Goal: Find specific page/section: Find specific page/section

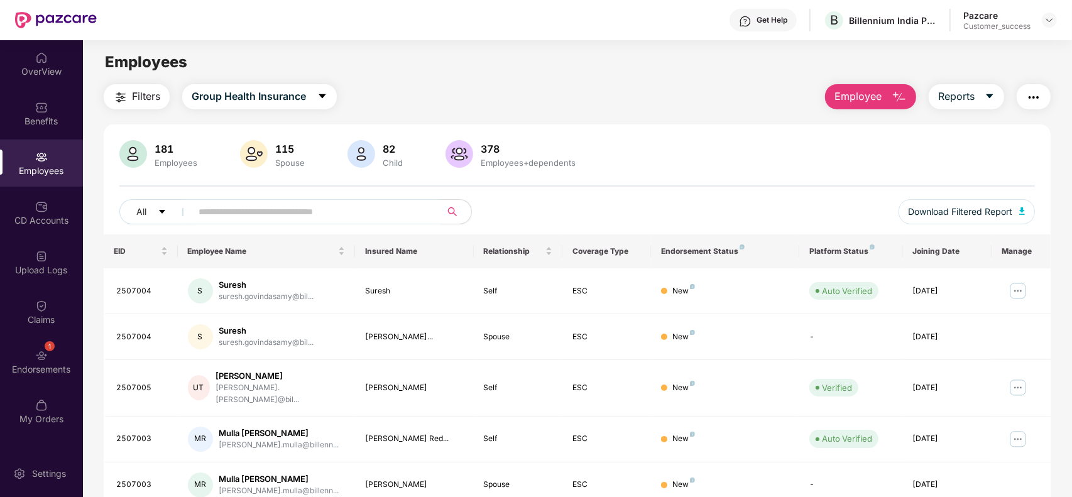
click at [1052, 496] on div at bounding box center [536, 505] width 1072 height 16
click at [1048, 23] on img at bounding box center [1049, 20] width 10 height 10
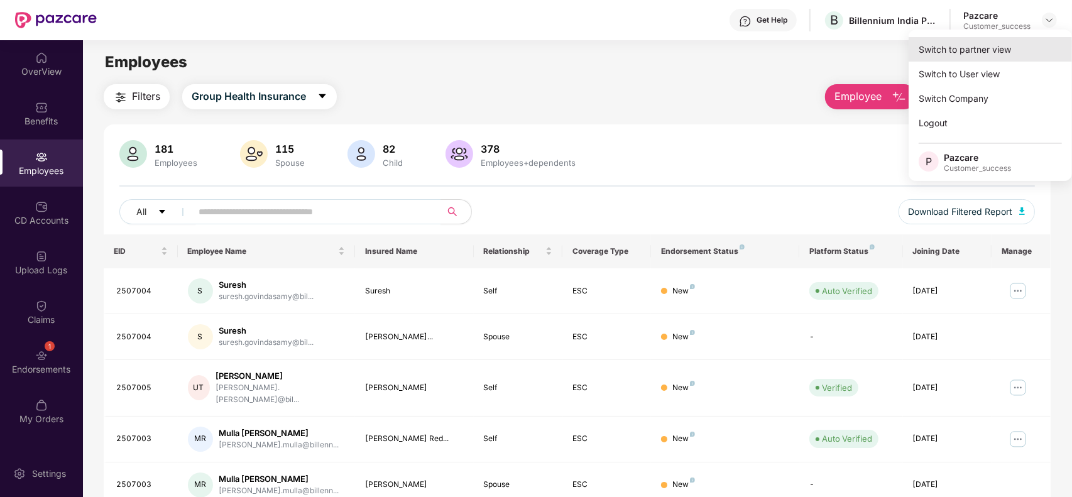
click at [1000, 47] on div "Switch to partner view" at bounding box center [989, 49] width 163 height 25
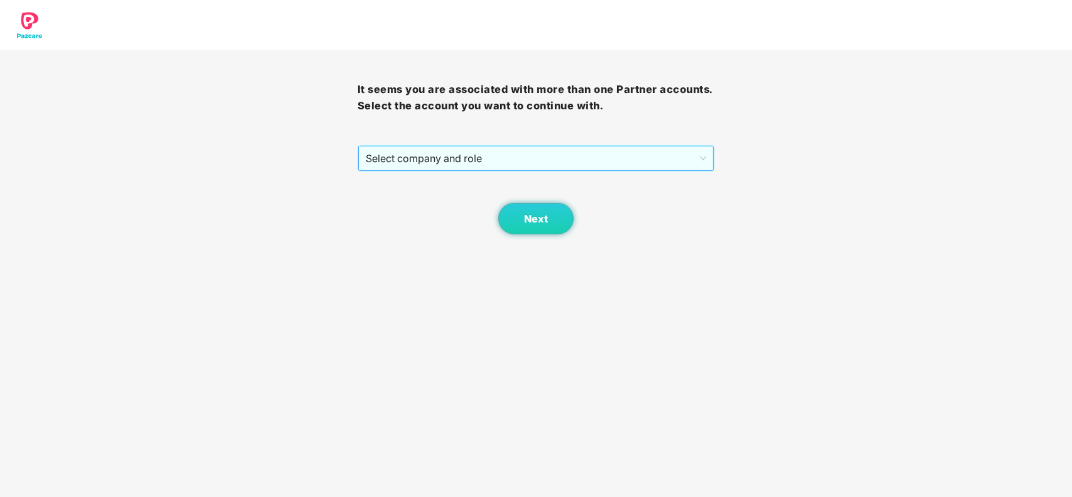
click at [512, 160] on span "Select company and role" at bounding box center [536, 158] width 341 height 24
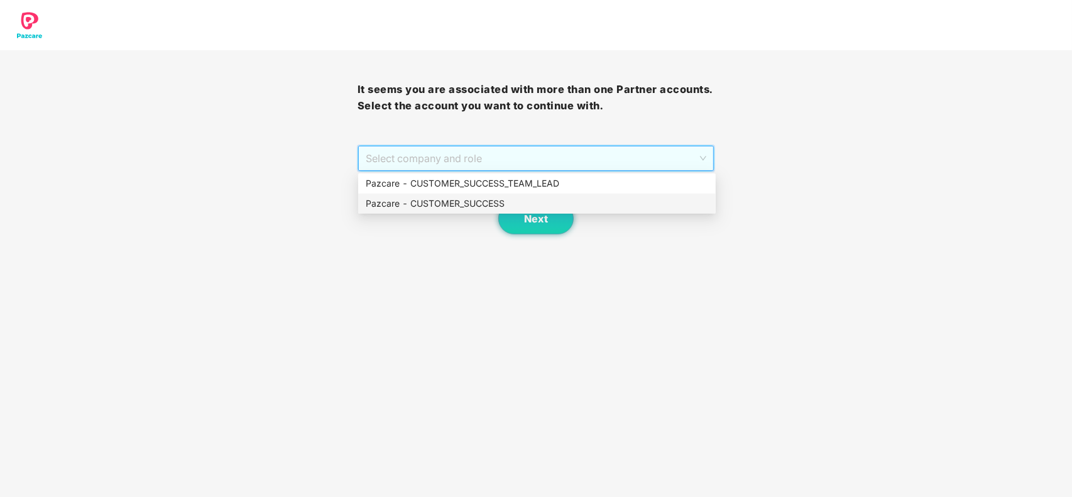
click at [443, 210] on div "Pazcare - CUSTOMER_SUCCESS" at bounding box center [536, 204] width 357 height 20
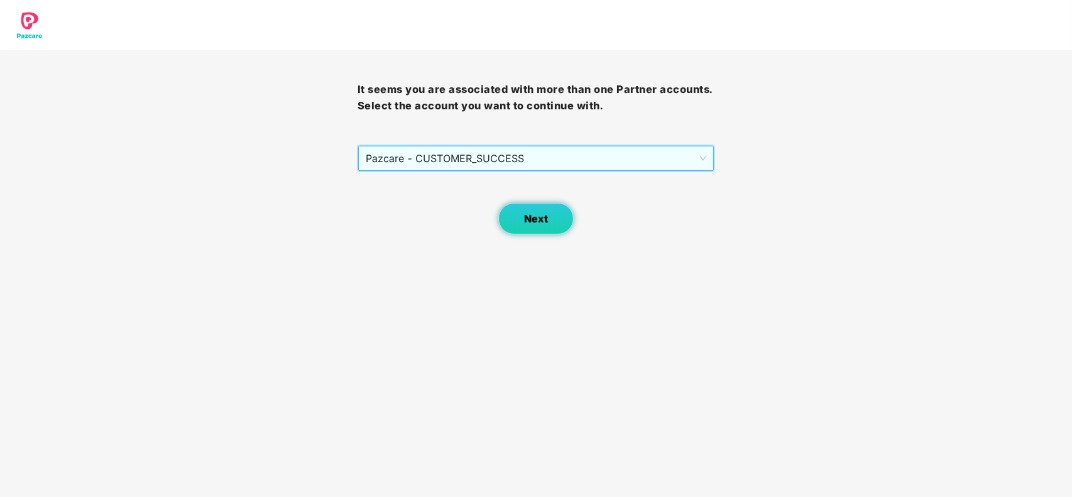
click at [533, 209] on button "Next" at bounding box center [535, 218] width 75 height 31
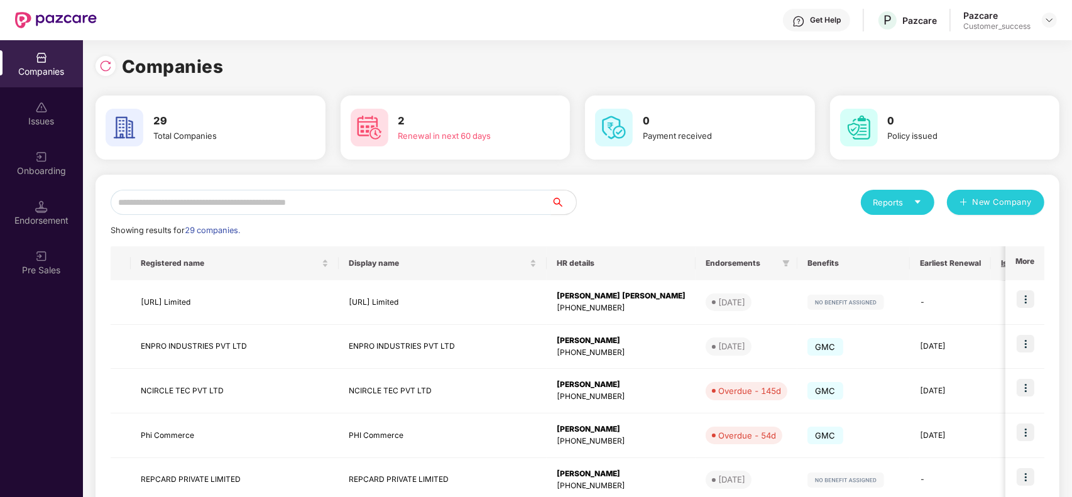
click at [380, 199] on input "text" at bounding box center [331, 202] width 440 height 25
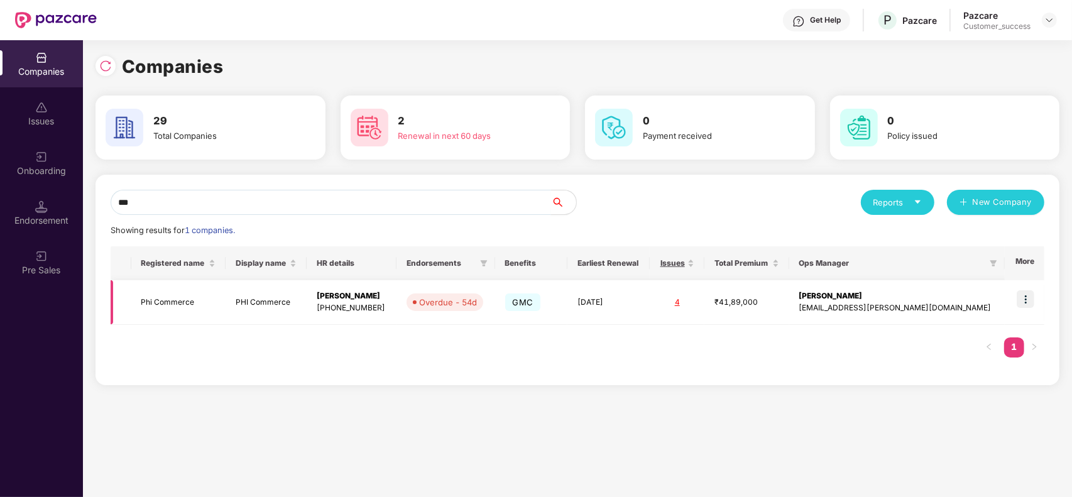
type input "***"
click at [1032, 290] on img at bounding box center [1026, 299] width 18 height 18
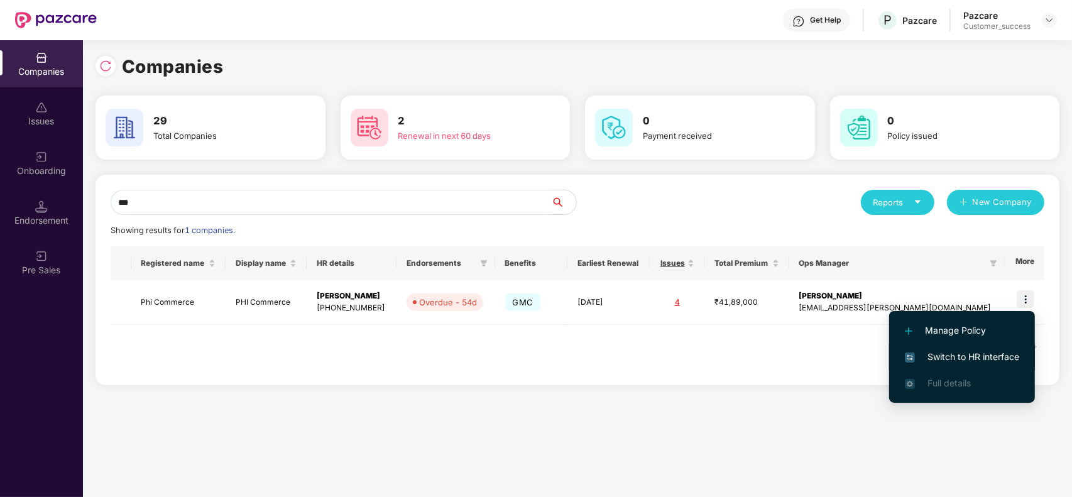
click at [952, 356] on span "Switch to HR interface" at bounding box center [962, 357] width 114 height 14
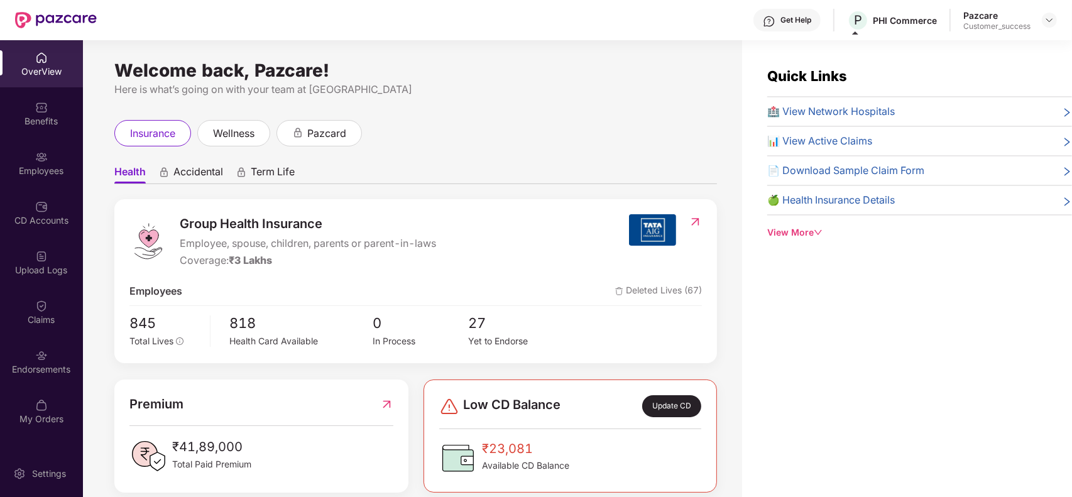
click at [891, 21] on div "PHI Commerce" at bounding box center [905, 20] width 64 height 12
drag, startPoint x: 868, startPoint y: 19, endPoint x: 910, endPoint y: 49, distance: 51.8
click at [910, 49] on div "PHI Commerce" at bounding box center [881, 44] width 68 height 20
drag, startPoint x: 910, startPoint y: 46, endPoint x: 846, endPoint y: 50, distance: 63.6
click at [847, 50] on div "PHI Commerce" at bounding box center [881, 44] width 68 height 20
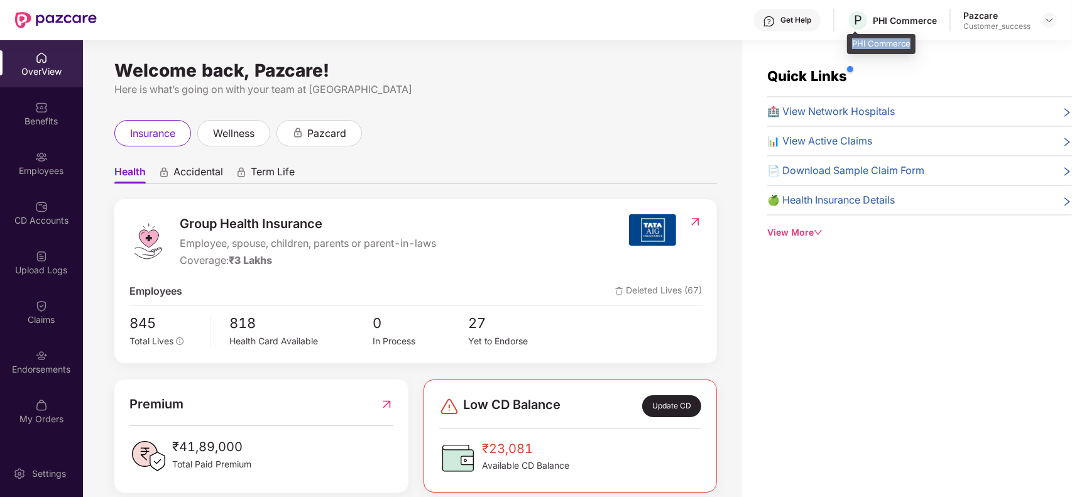
copy div "PHI Commerce"
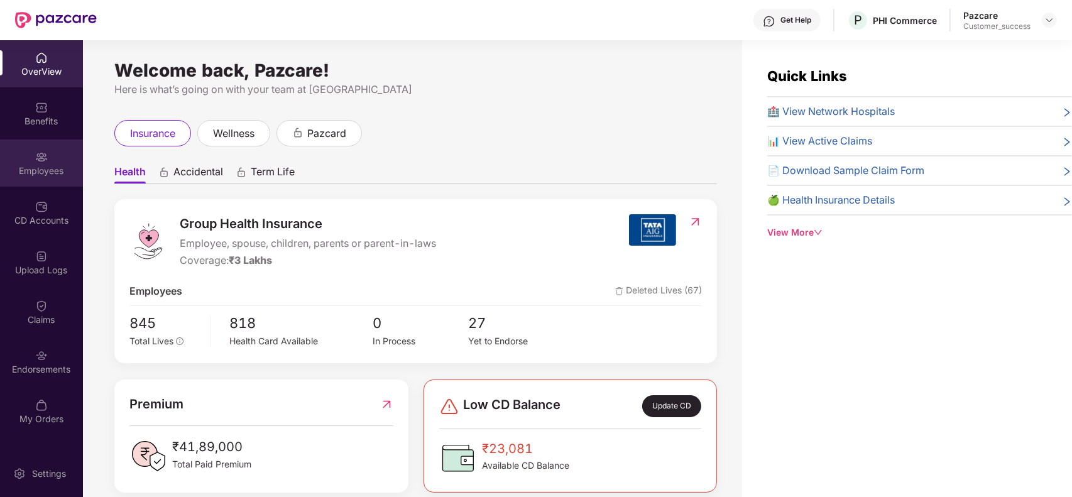
click at [47, 156] on img at bounding box center [41, 157] width 13 height 13
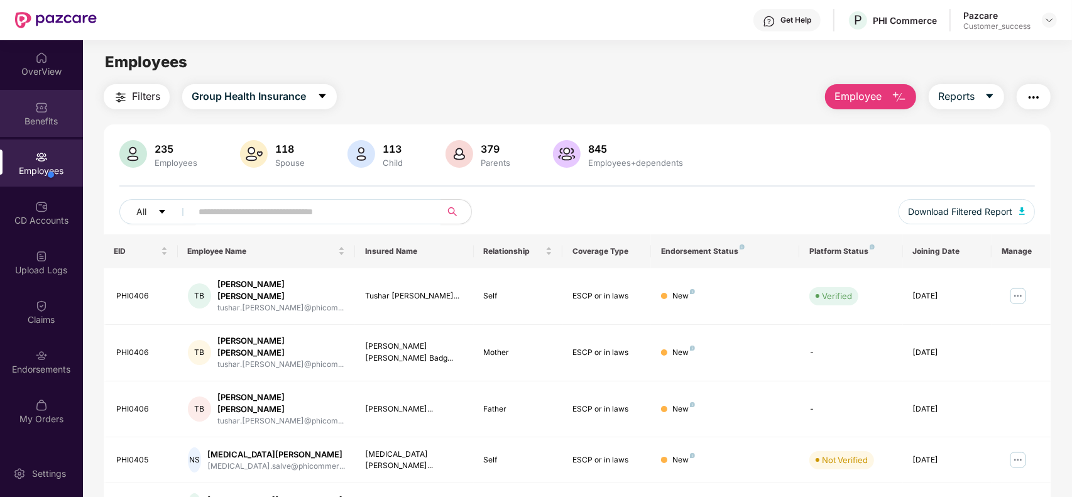
click at [45, 115] on div "Benefits" at bounding box center [41, 121] width 83 height 13
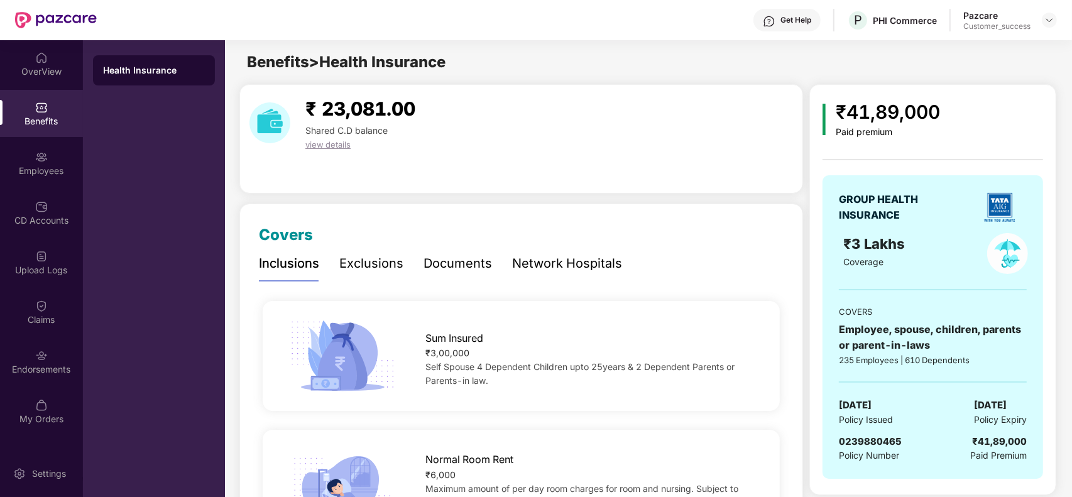
click at [875, 445] on span "0239880465" at bounding box center [870, 441] width 63 height 12
copy span "0239880465"
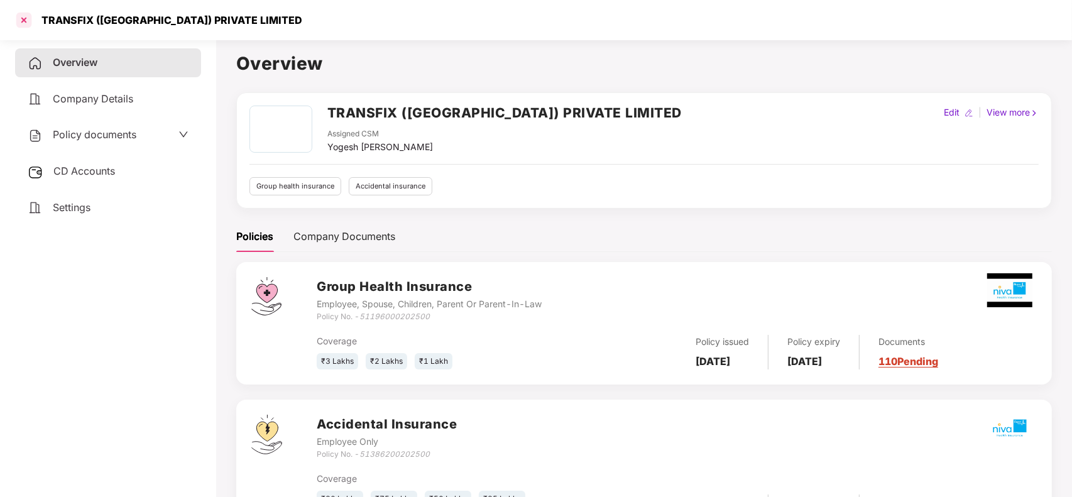
click at [16, 16] on div at bounding box center [24, 20] width 20 height 20
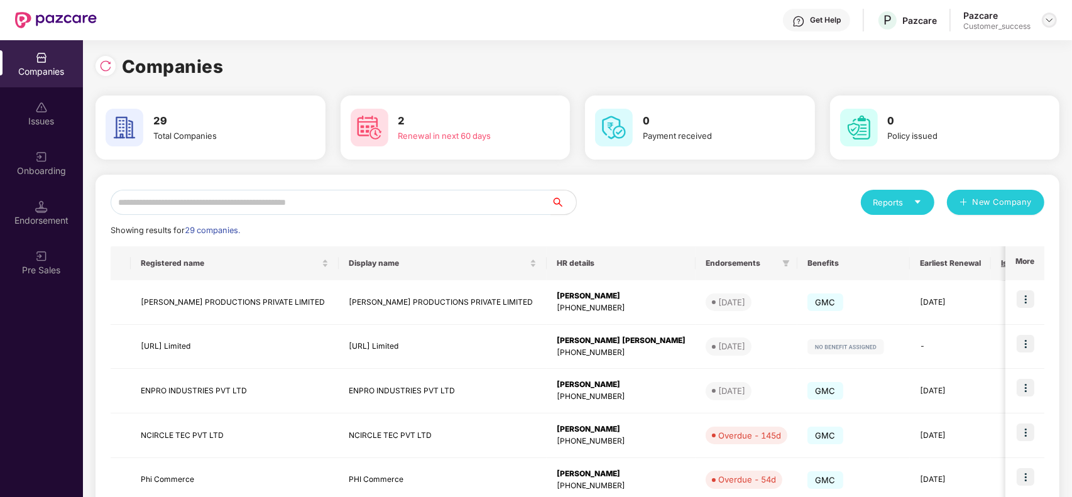
click at [1047, 18] on img at bounding box center [1049, 20] width 10 height 10
click at [971, 70] on div "Switch Partner" at bounding box center [990, 74] width 163 height 25
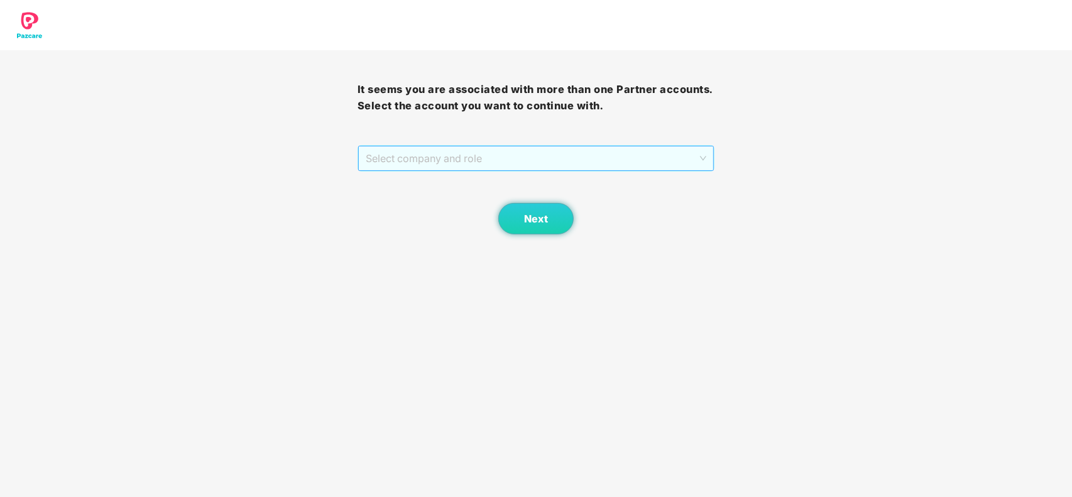
click at [430, 157] on span "Select company and role" at bounding box center [536, 158] width 341 height 24
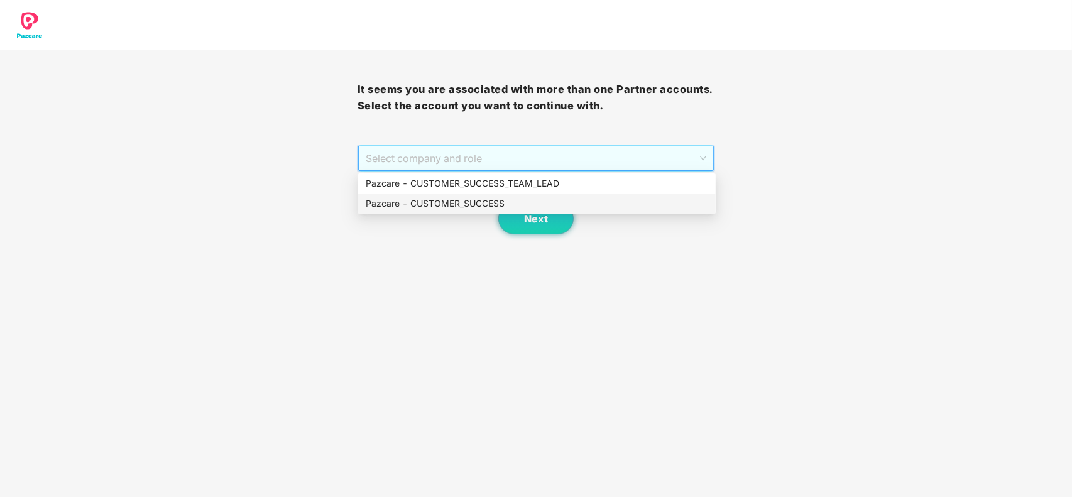
click at [438, 204] on div "Pazcare - CUSTOMER_SUCCESS" at bounding box center [537, 204] width 342 height 14
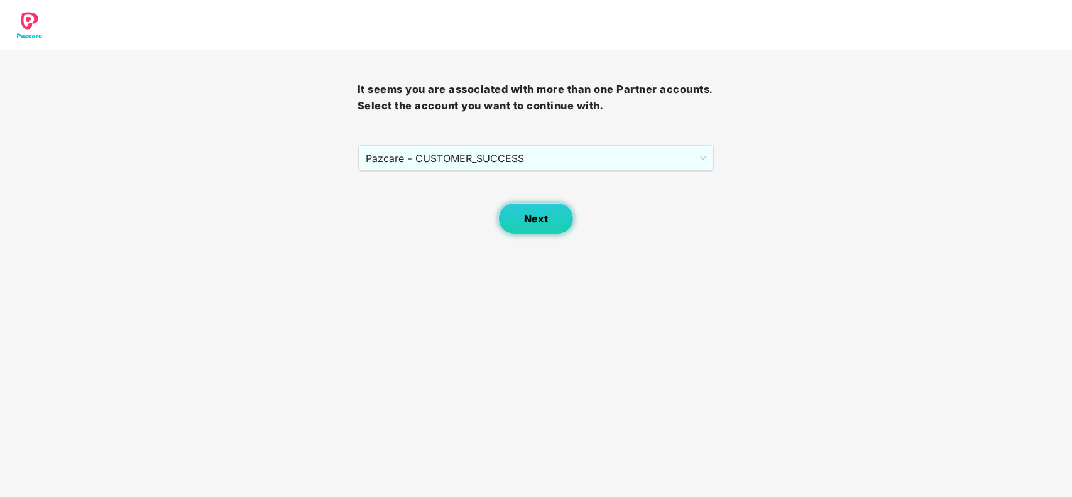
click at [542, 215] on span "Next" at bounding box center [536, 219] width 24 height 12
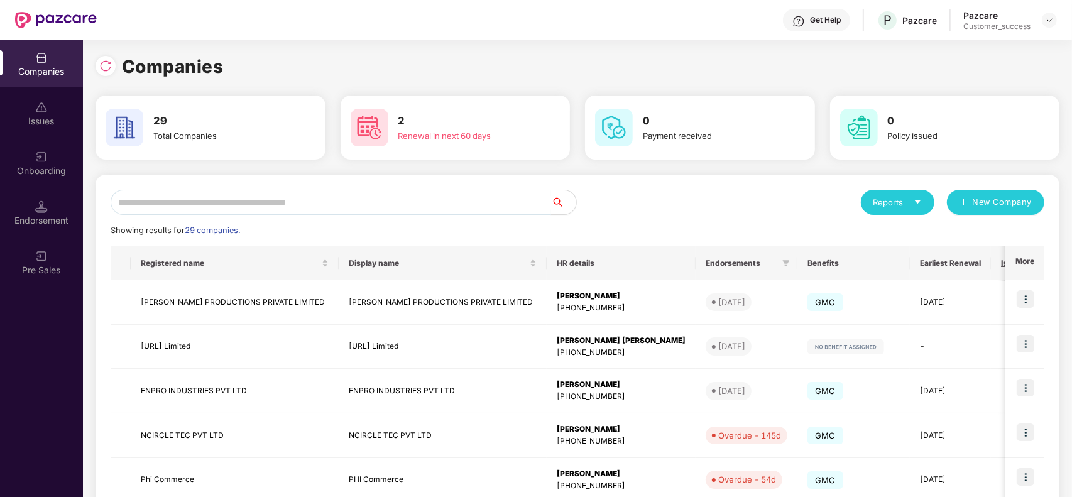
click at [239, 202] on input "text" at bounding box center [331, 202] width 440 height 25
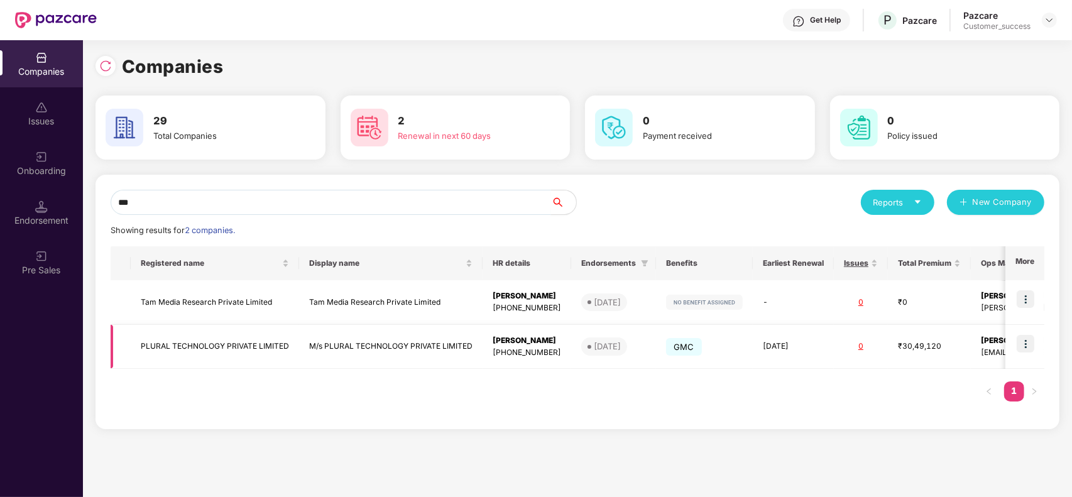
type input "***"
click at [192, 344] on td "PLURAL TECHNOLOGY PRIVATE LIMITED" at bounding box center [215, 347] width 168 height 45
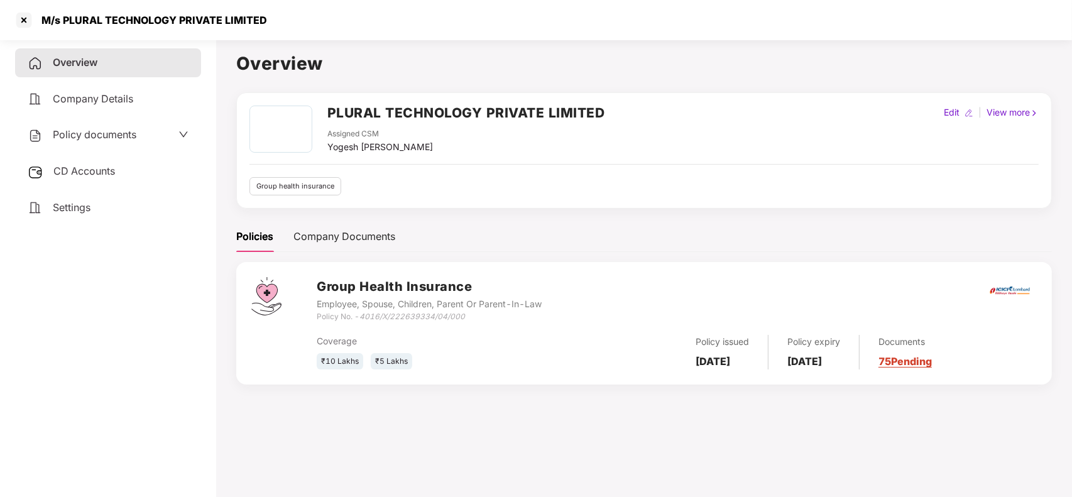
click at [105, 121] on div "Policy documents" at bounding box center [108, 135] width 186 height 29
click at [104, 135] on span "Policy documents" at bounding box center [95, 134] width 84 height 13
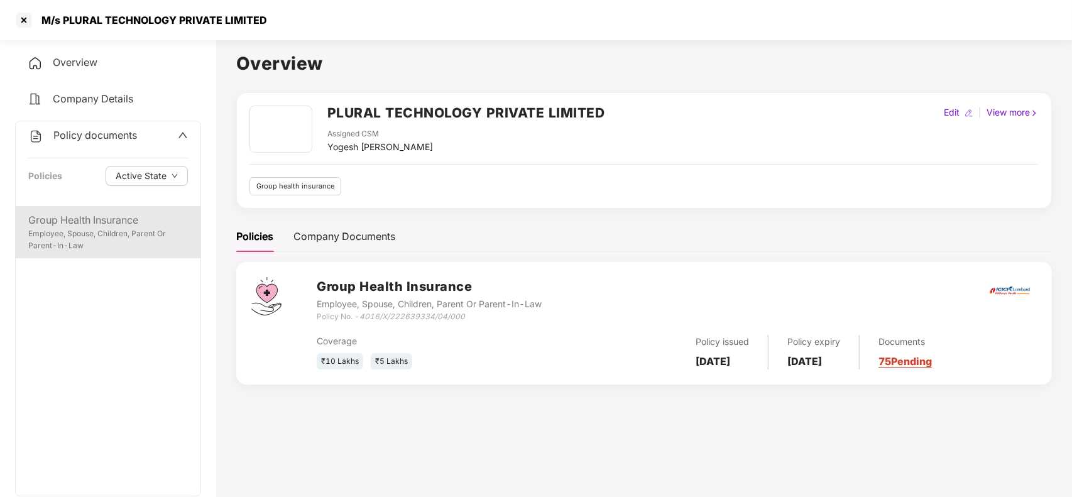
click at [102, 233] on div "Employee, Spouse, Children, Parent Or Parent-In-Law" at bounding box center [108, 240] width 160 height 24
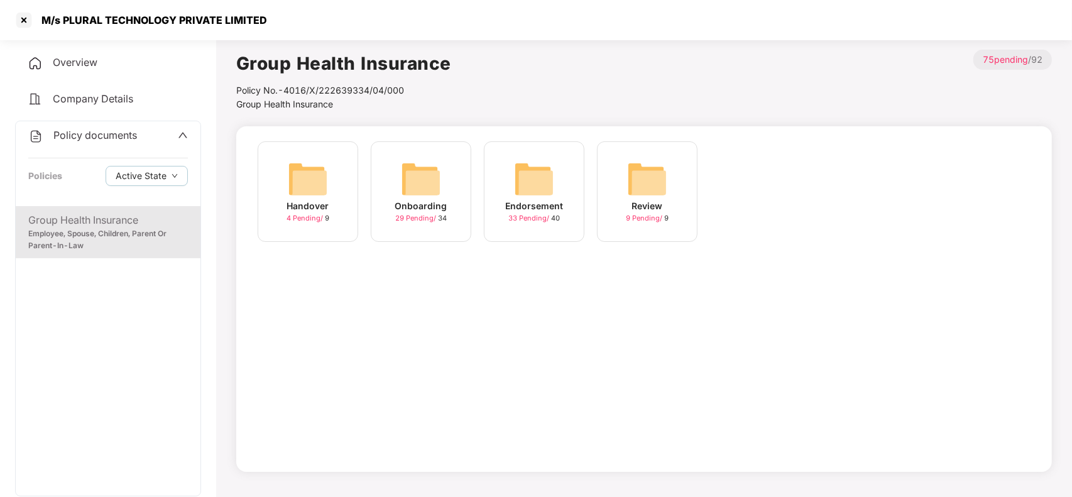
click at [516, 158] on div "Endorsement 33 Pending / 40" at bounding box center [534, 191] width 101 height 101
click at [538, 174] on img at bounding box center [534, 179] width 40 height 40
click at [541, 171] on img at bounding box center [534, 179] width 40 height 40
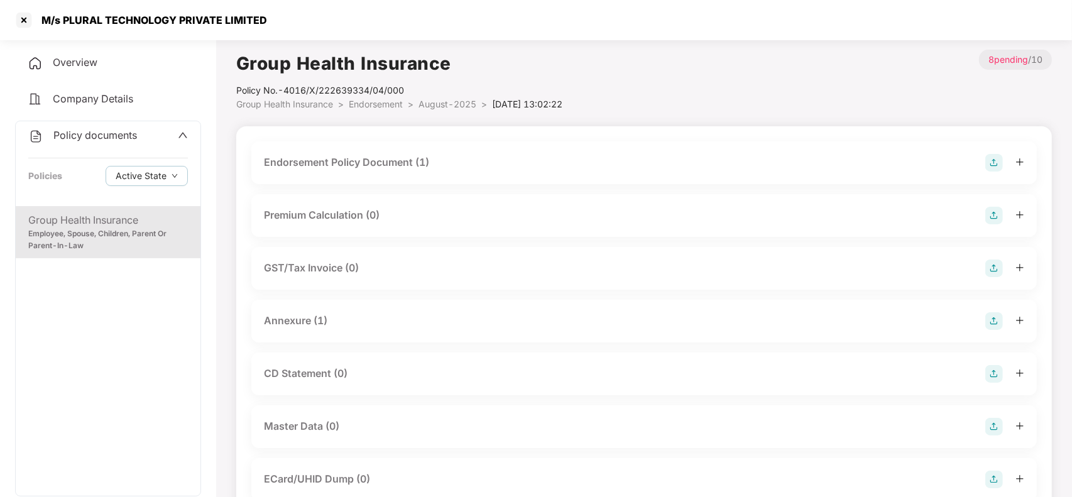
click at [455, 102] on span "August-2025" at bounding box center [447, 104] width 58 height 11
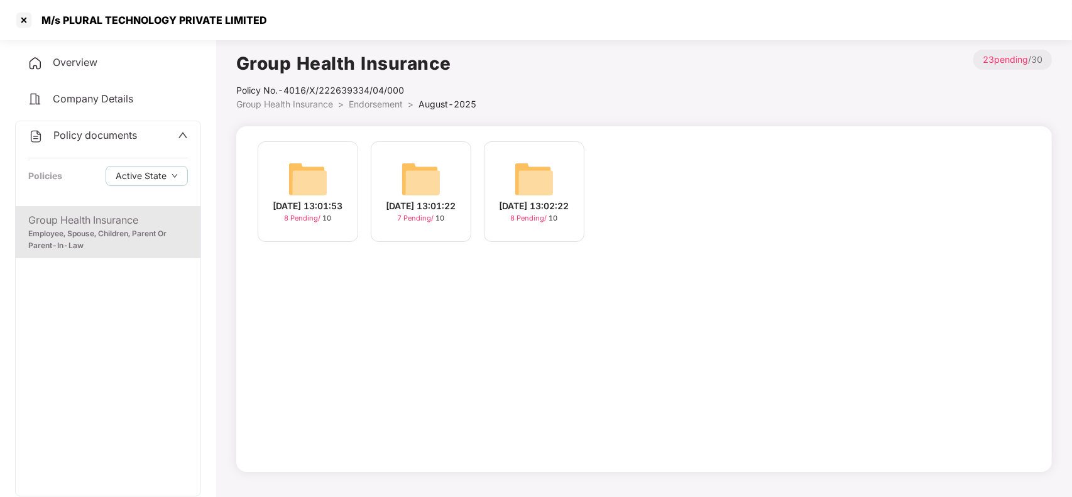
click at [424, 165] on img at bounding box center [421, 179] width 40 height 40
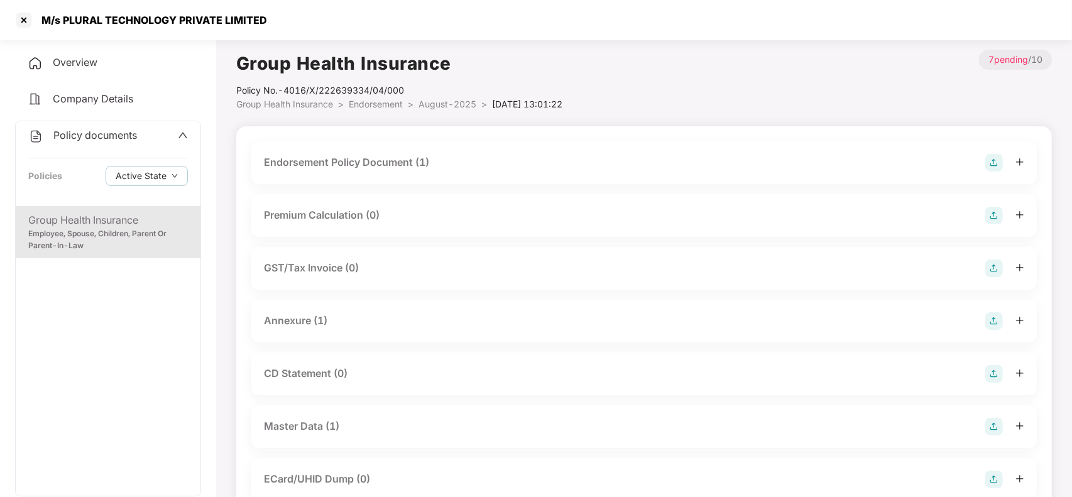
click at [299, 422] on div "Master Data (1)" at bounding box center [301, 426] width 75 height 16
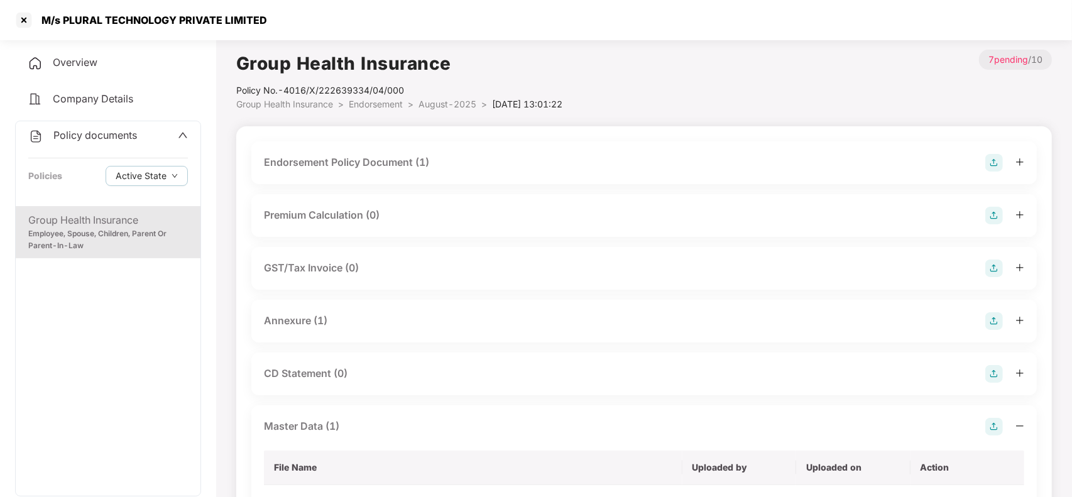
click at [670, 329] on div "Annexure (1)" at bounding box center [644, 321] width 760 height 18
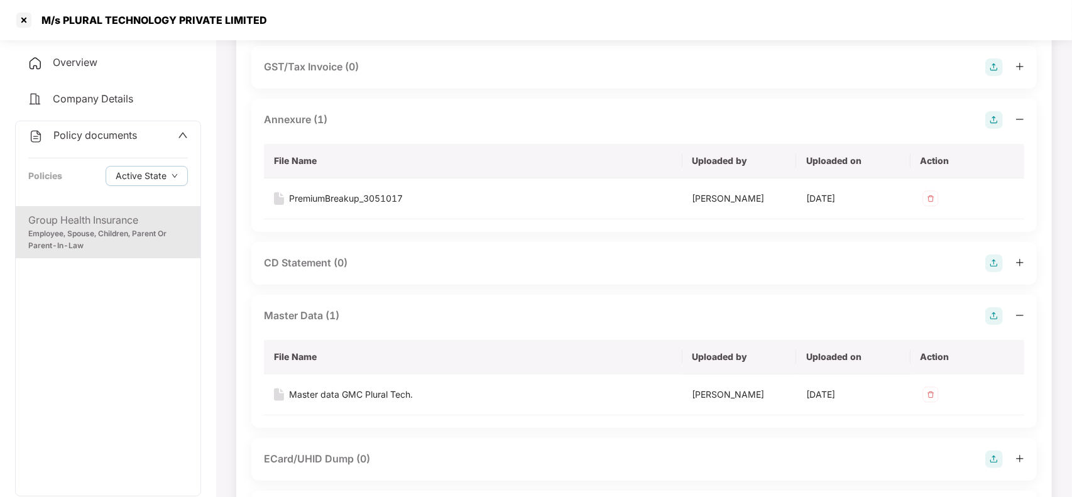
scroll to position [314, 0]
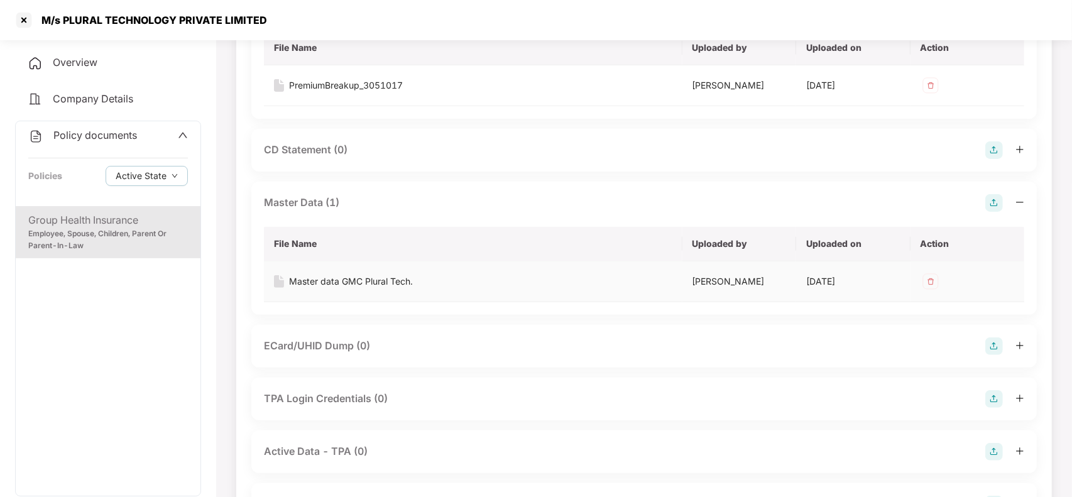
click at [358, 284] on div "Master data GMC Plural Tech." at bounding box center [351, 282] width 124 height 14
click at [19, 22] on div at bounding box center [24, 20] width 20 height 20
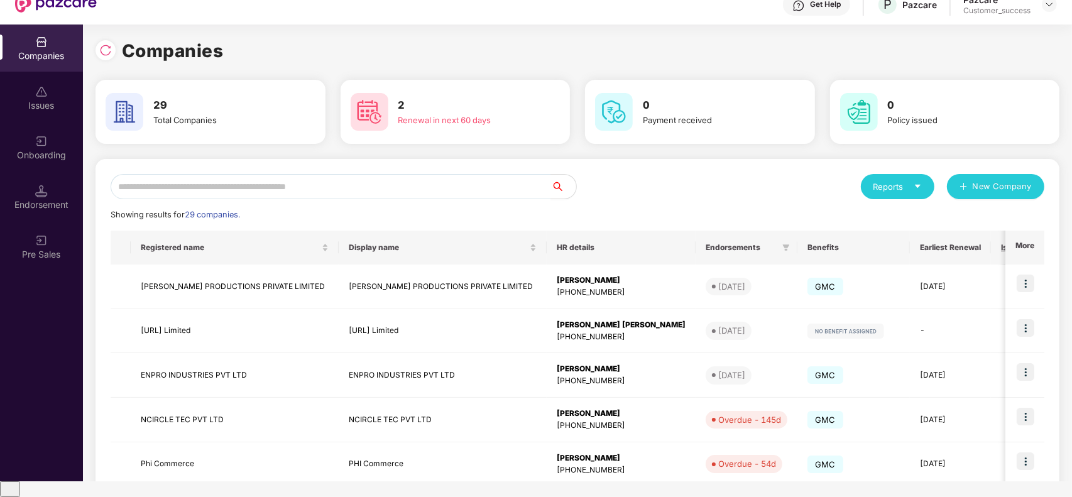
scroll to position [0, 0]
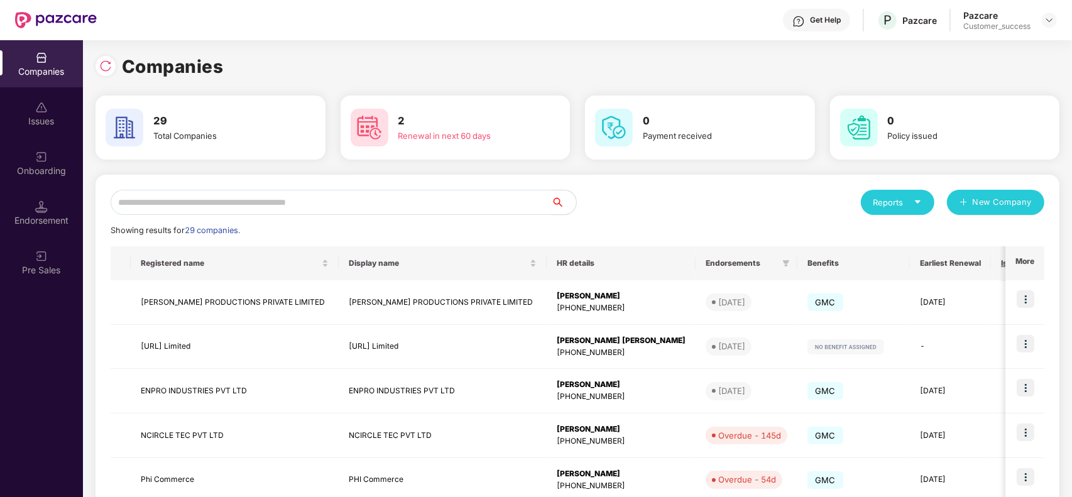
click at [312, 200] on input "text" at bounding box center [331, 202] width 440 height 25
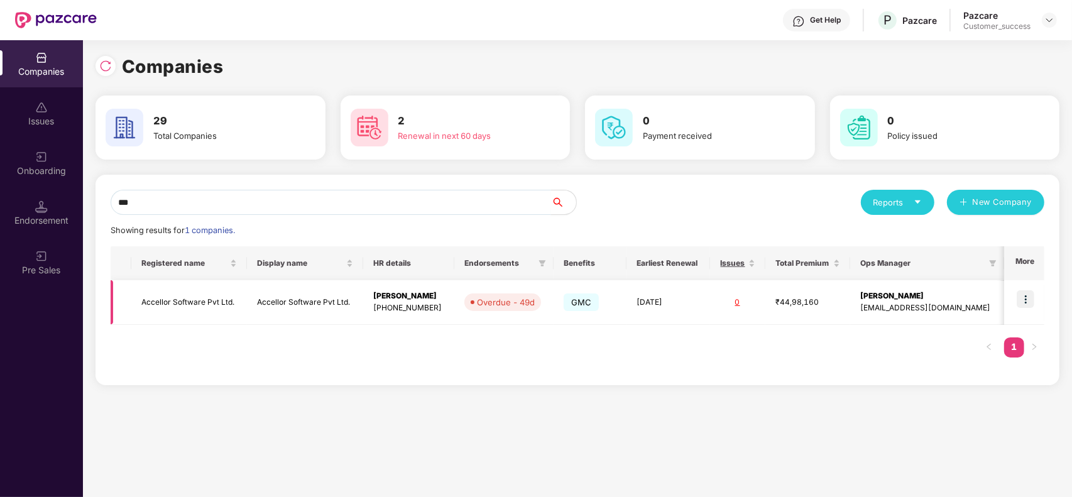
type input "***"
click at [1016, 303] on td at bounding box center [1024, 302] width 40 height 45
click at [1026, 305] on img at bounding box center [1026, 299] width 18 height 18
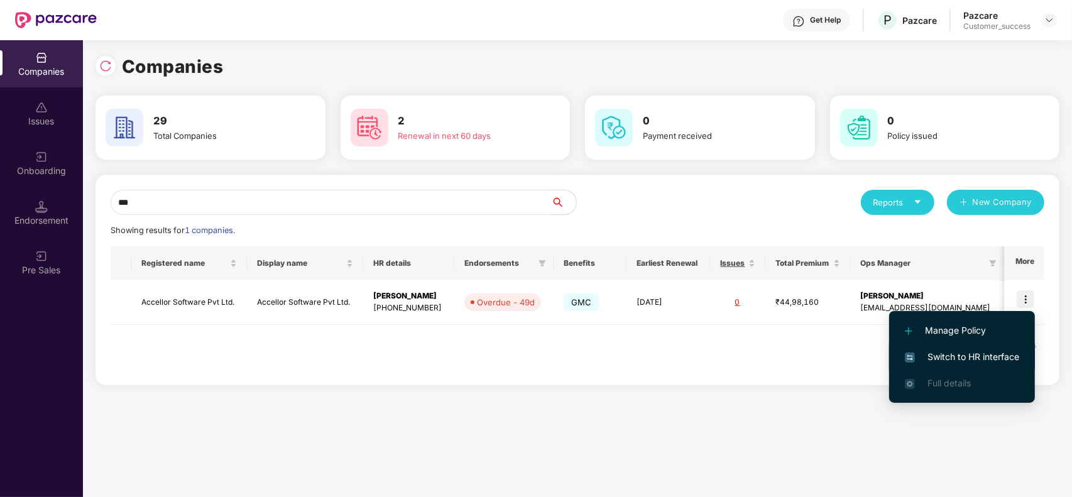
click at [960, 360] on span "Switch to HR interface" at bounding box center [962, 357] width 114 height 14
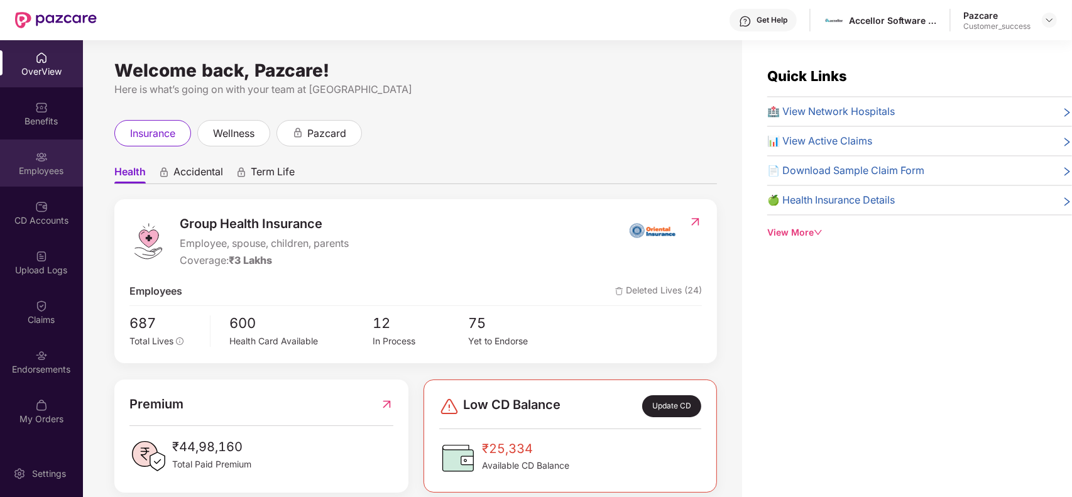
click at [32, 172] on div "Employees" at bounding box center [41, 171] width 83 height 13
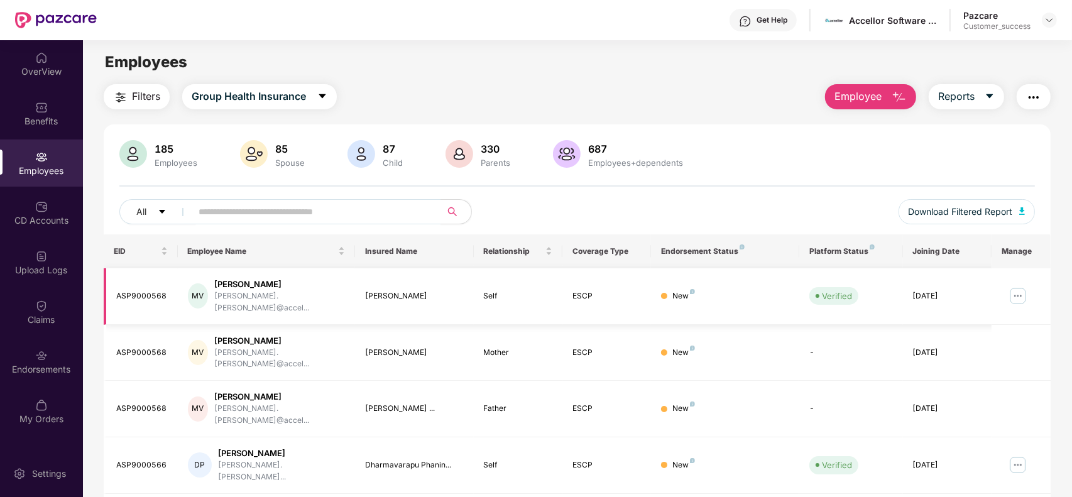
click at [1013, 291] on img at bounding box center [1018, 296] width 20 height 20
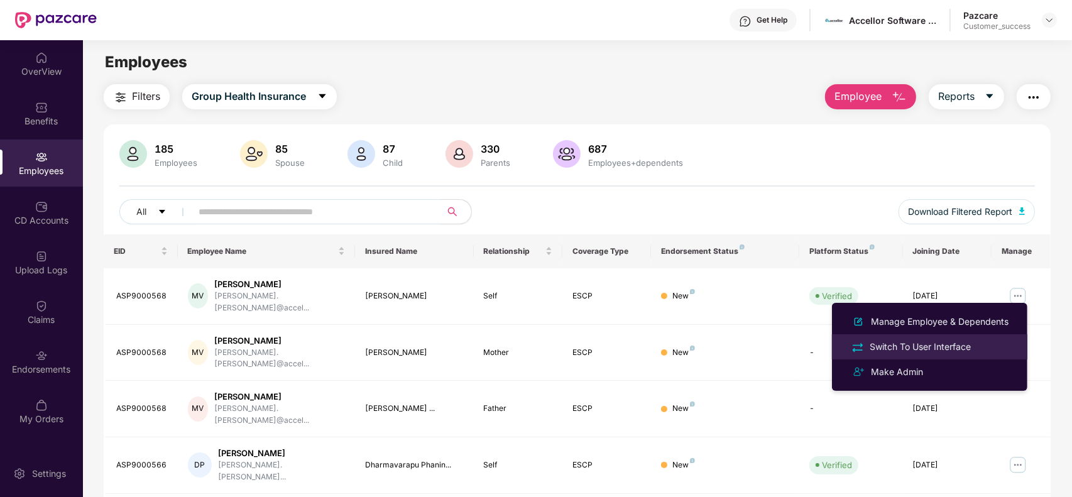
click at [934, 349] on div "Switch To User Interface" at bounding box center [920, 347] width 106 height 14
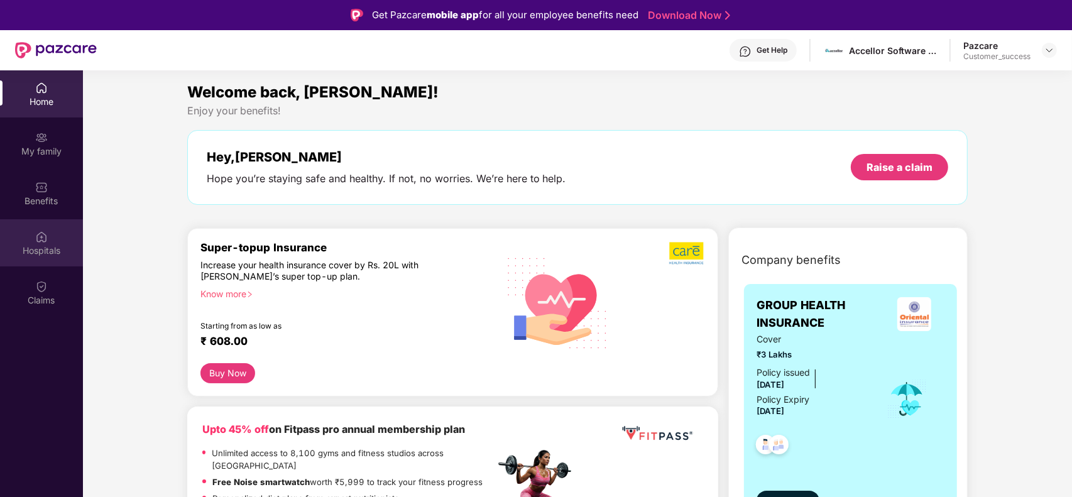
click at [46, 254] on div "Hospitals" at bounding box center [41, 250] width 83 height 13
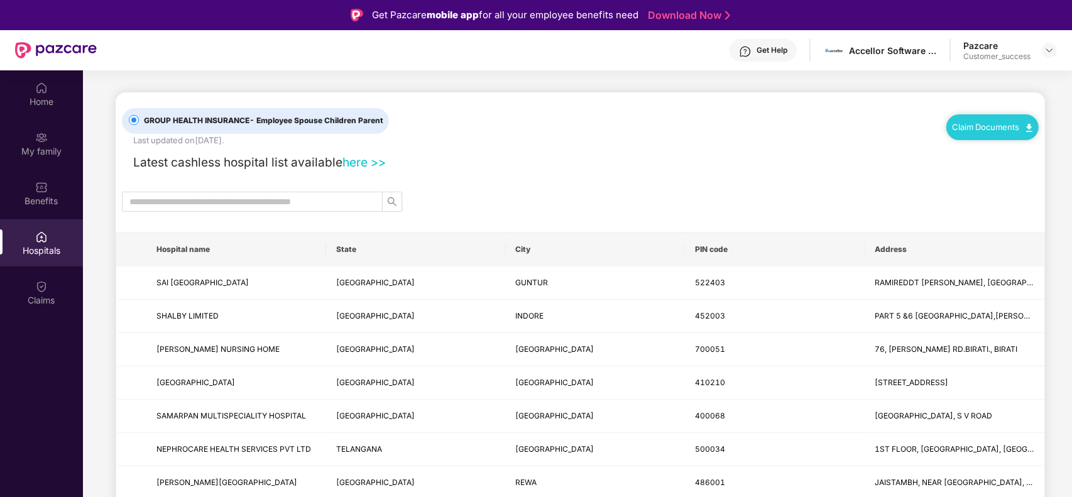
click at [1013, 108] on div "Claim Documents" at bounding box center [992, 119] width 92 height 41
click at [995, 132] on div "Claim Documents" at bounding box center [992, 126] width 92 height 25
click at [993, 131] on link "Claim Documents" at bounding box center [992, 127] width 80 height 10
click at [988, 143] on link "Claim Form" at bounding box center [997, 149] width 82 height 27
click at [1050, 55] on img at bounding box center [1049, 50] width 10 height 10
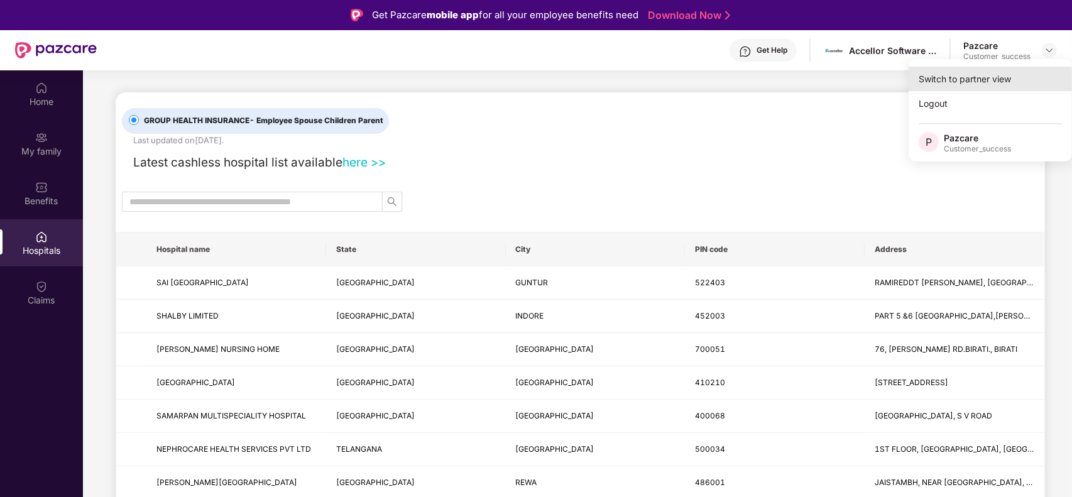
click at [965, 82] on div "Switch to partner view" at bounding box center [989, 79] width 163 height 25
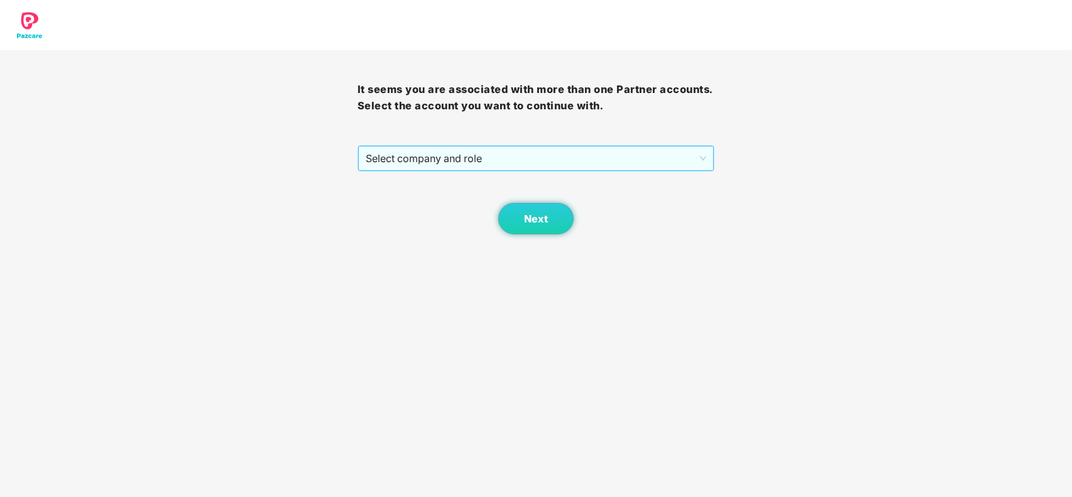
click at [472, 154] on span "Select company and role" at bounding box center [536, 158] width 341 height 24
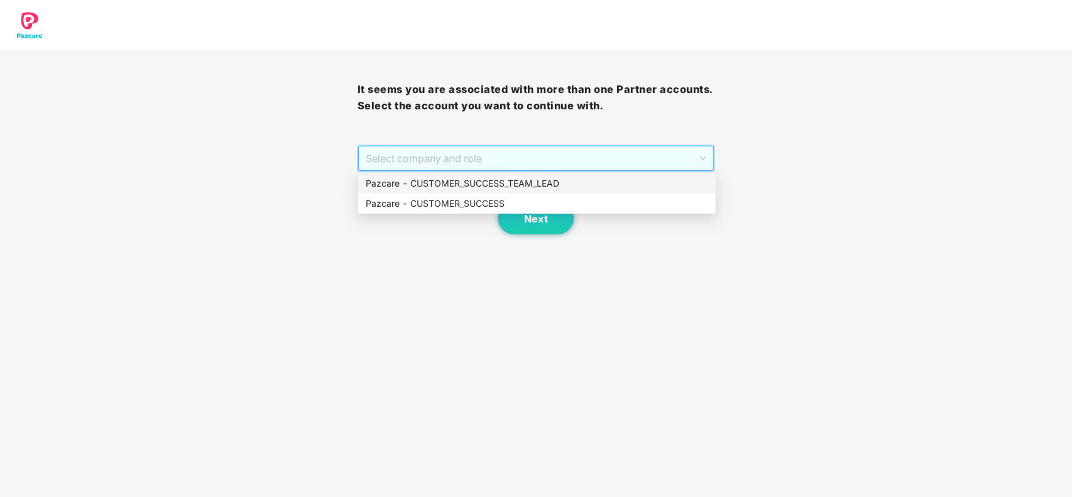
click at [454, 195] on div "Pazcare - CUSTOMER_SUCCESS" at bounding box center [536, 204] width 357 height 20
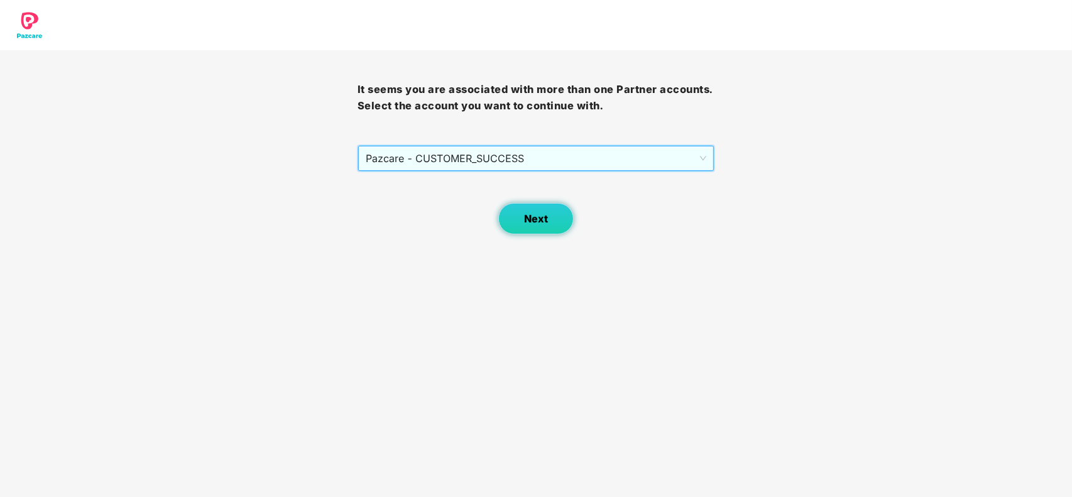
click at [542, 221] on span "Next" at bounding box center [536, 219] width 24 height 12
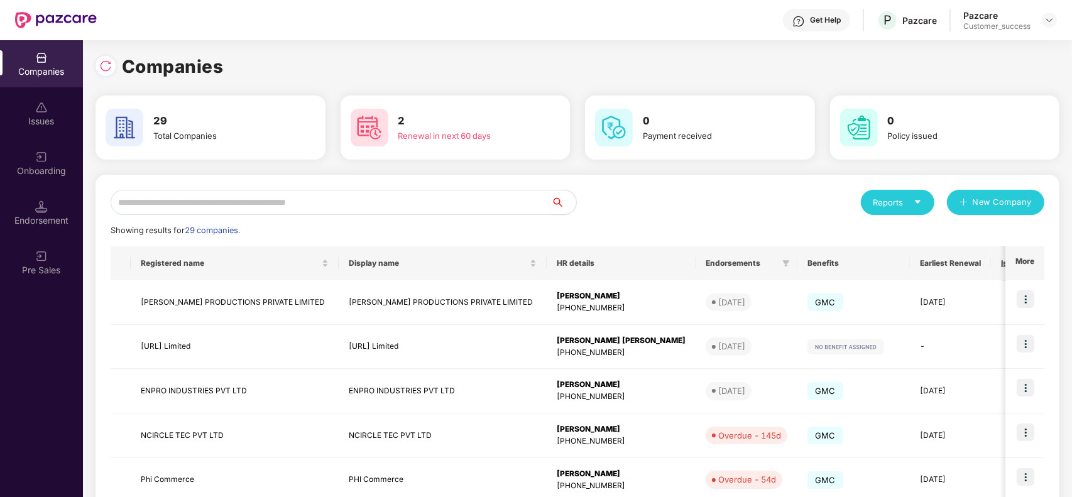
click at [281, 202] on input "text" at bounding box center [331, 202] width 440 height 25
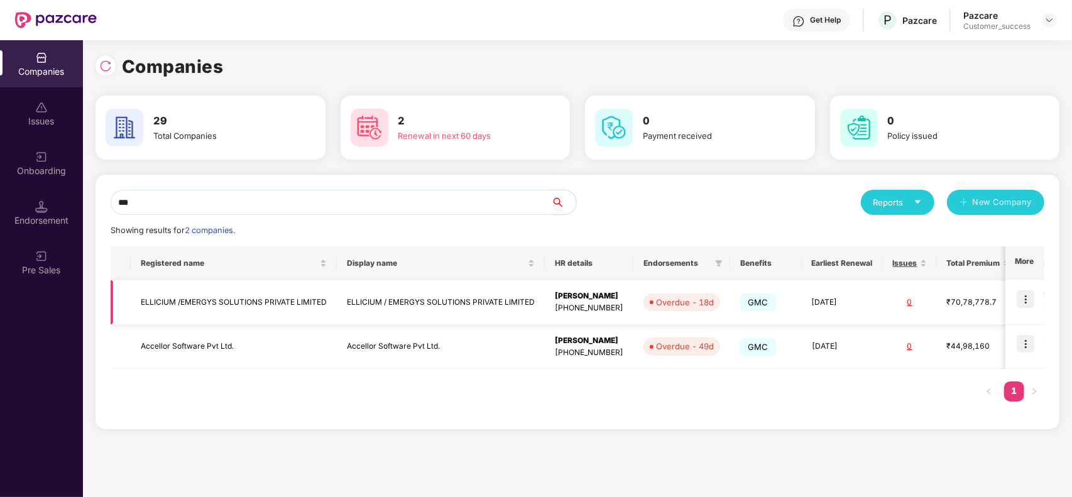
type input "***"
click at [1026, 300] on img at bounding box center [1026, 299] width 18 height 18
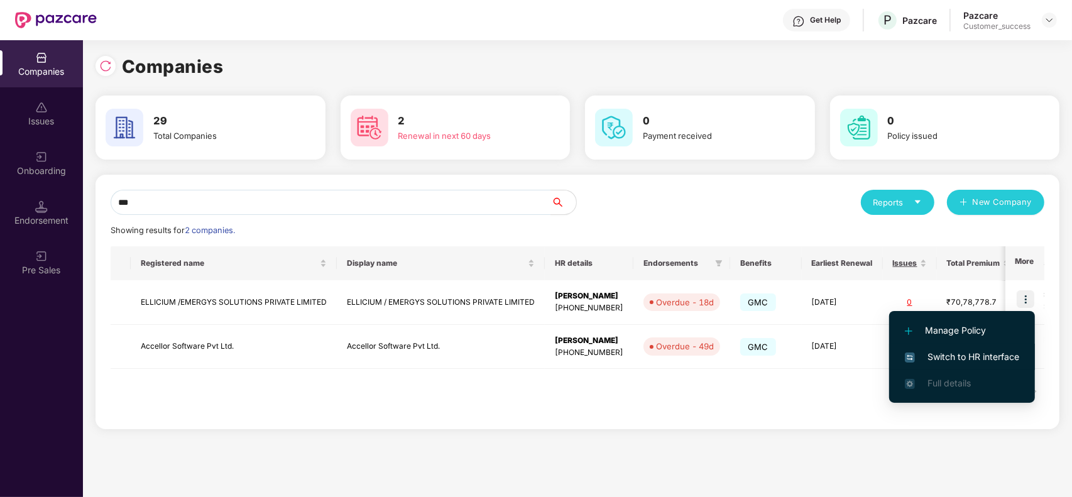
click at [966, 359] on span "Switch to HR interface" at bounding box center [962, 357] width 114 height 14
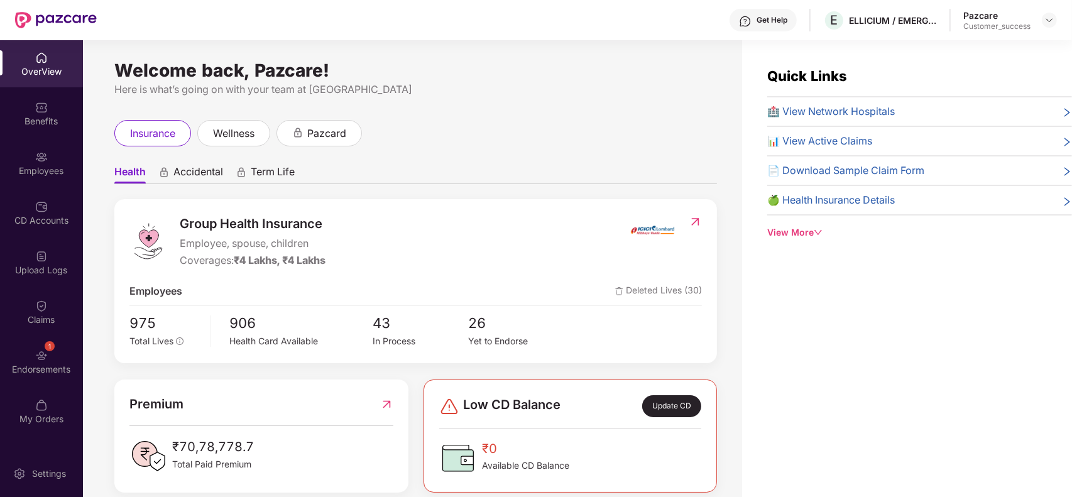
click at [48, 217] on div "CD Accounts" at bounding box center [41, 220] width 83 height 13
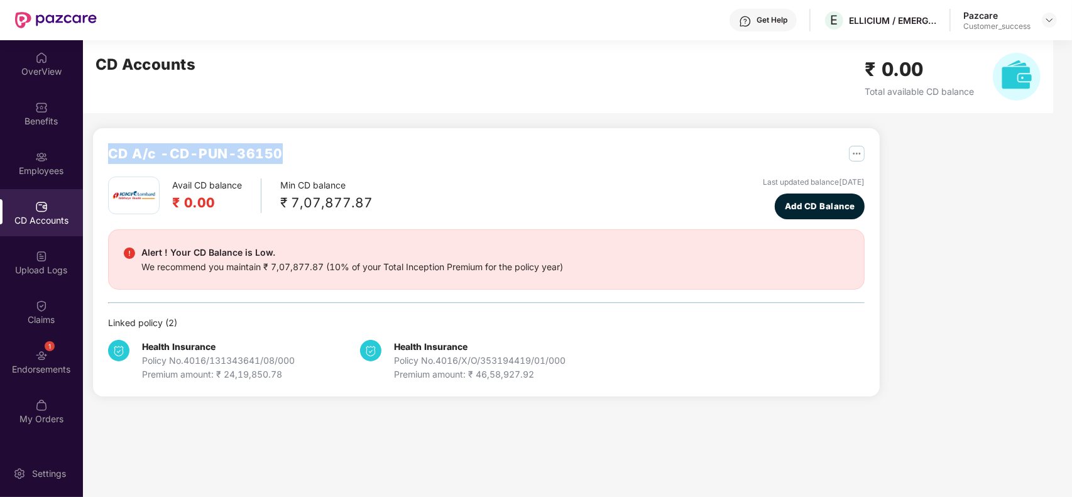
drag, startPoint x: 280, startPoint y: 149, endPoint x: 109, endPoint y: 145, distance: 171.6
click at [109, 145] on div "CD A/c - CD-PUN-36150" at bounding box center [486, 159] width 756 height 33
copy h2 "CD A/c - CD-PUN-36150"
